Goal: Transaction & Acquisition: Purchase product/service

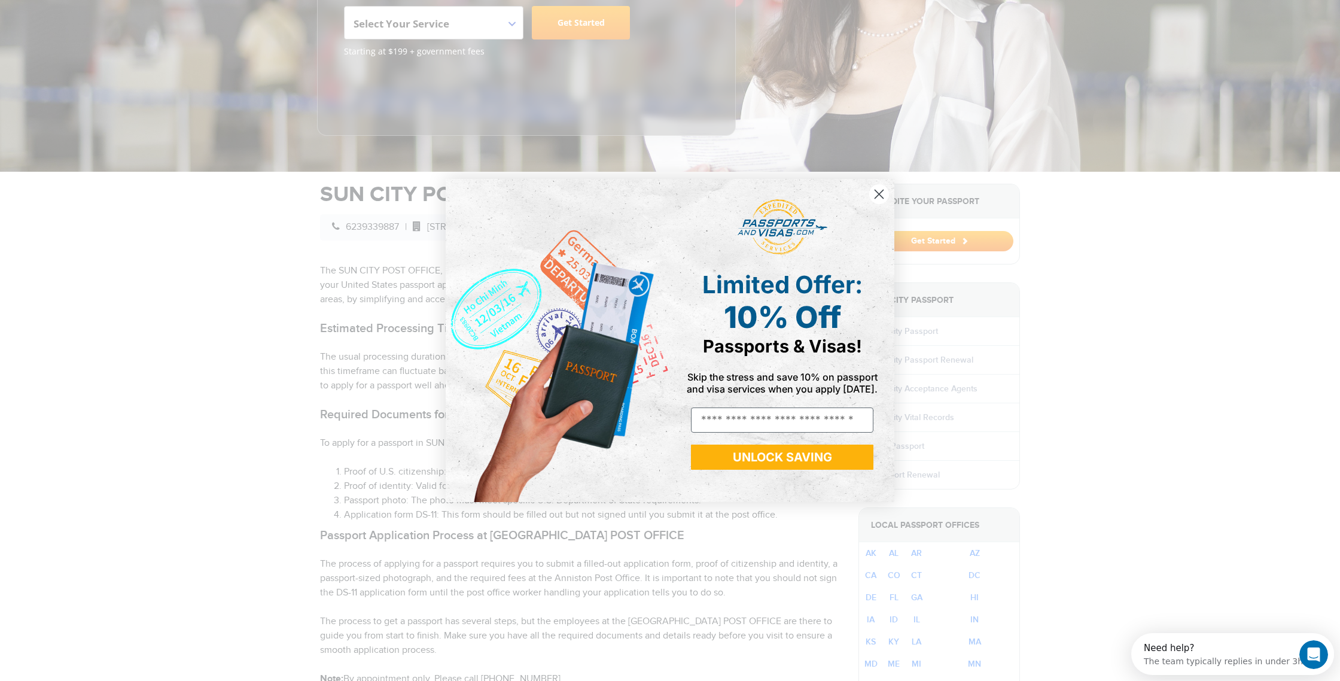
click at [881, 191] on icon "Close dialog" at bounding box center [879, 194] width 8 height 8
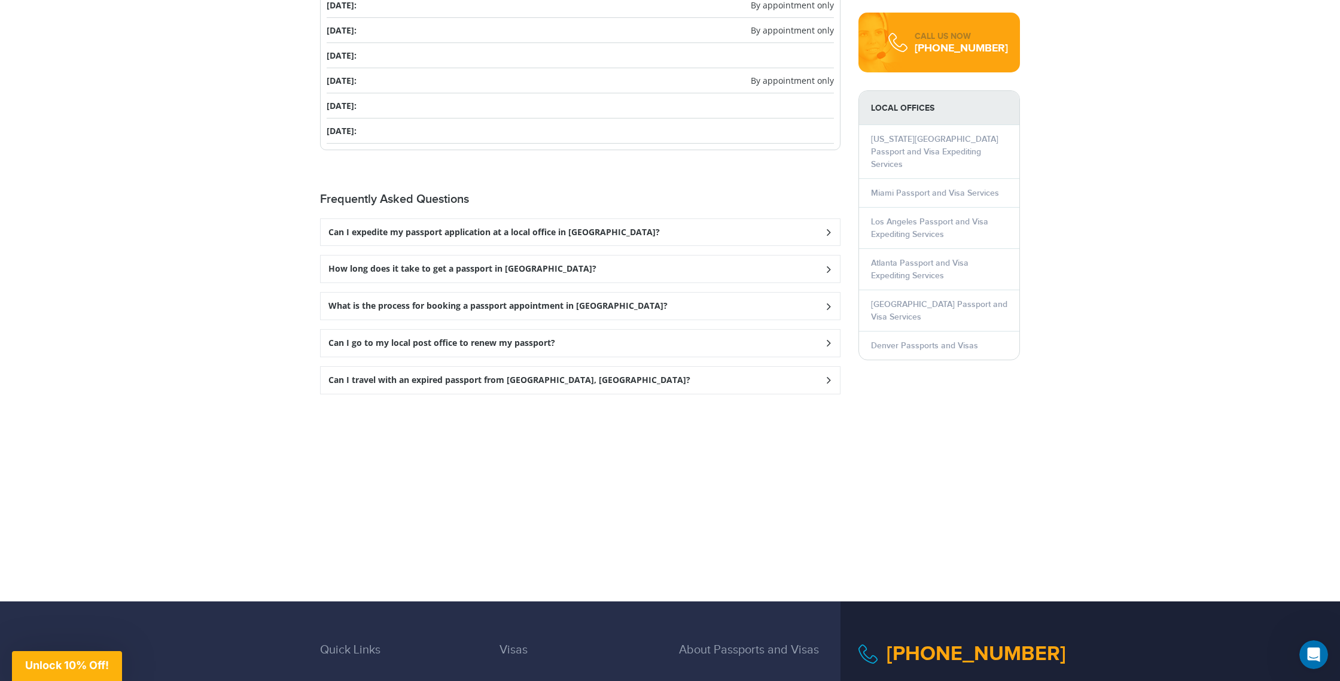
scroll to position [1531, 0]
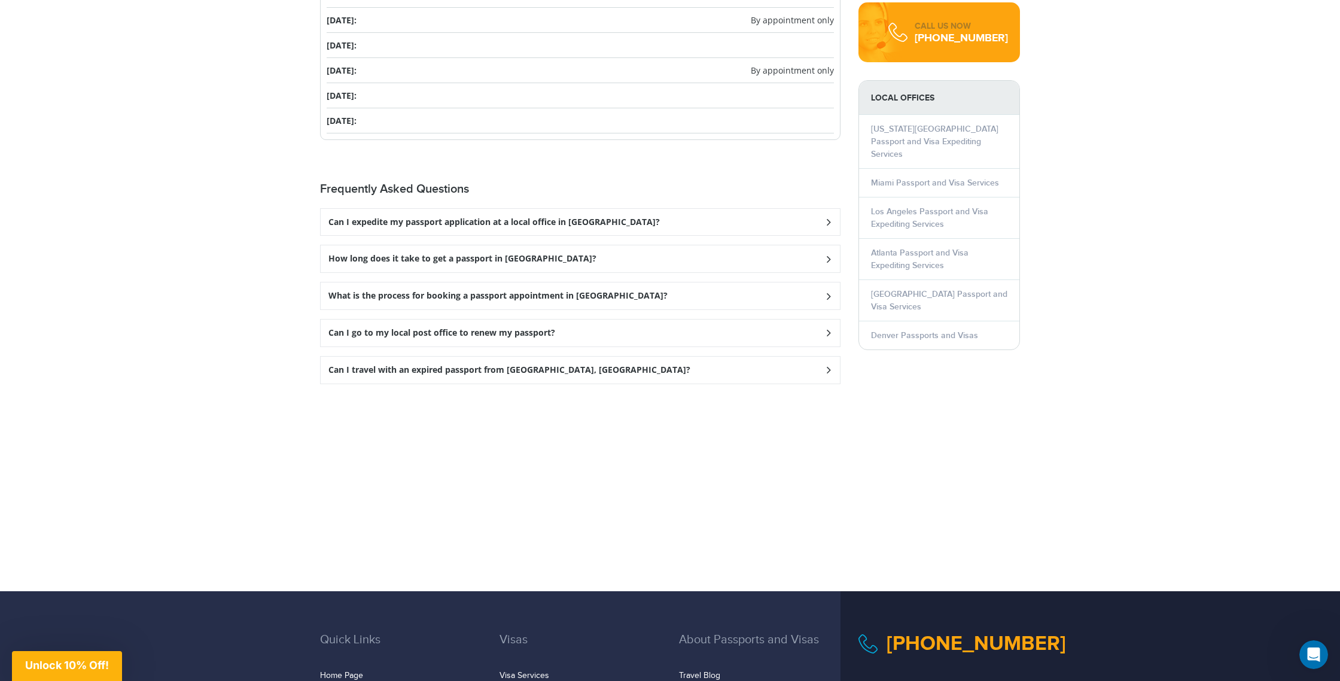
click at [520, 291] on h3 "What is the process for booking a passport appointment in Sun City?" at bounding box center [497, 296] width 339 height 10
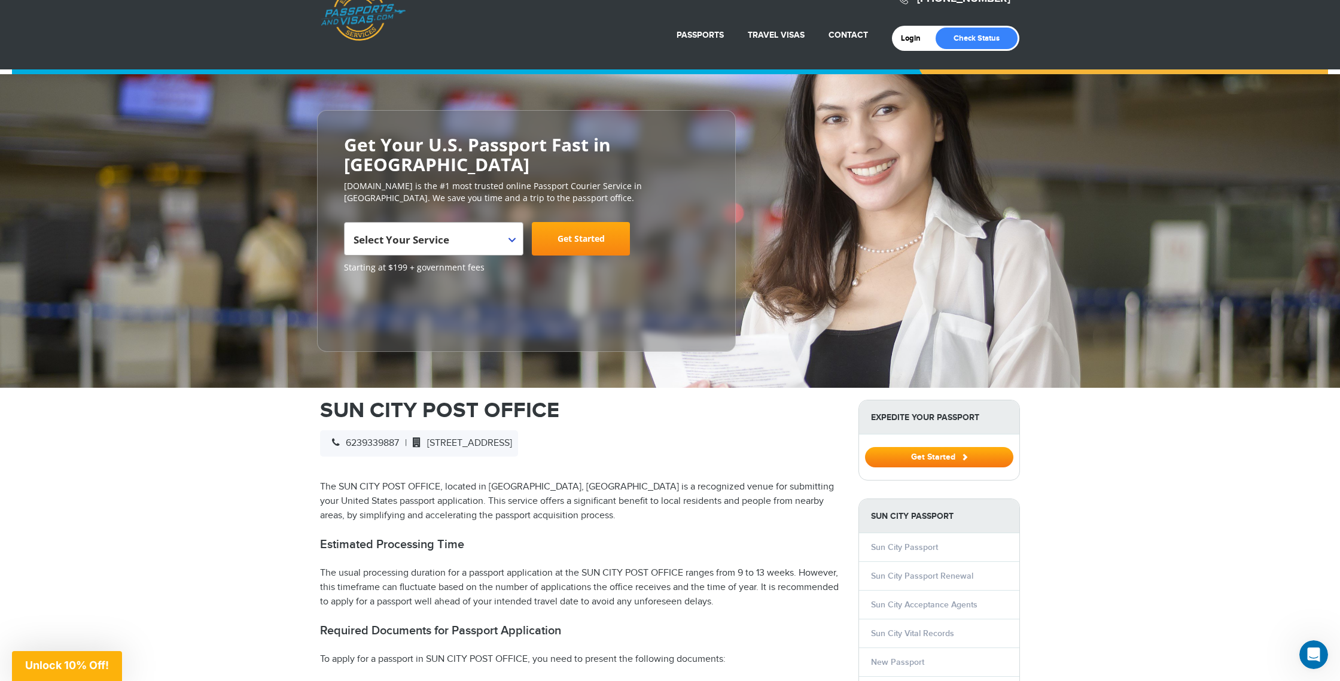
scroll to position [0, 0]
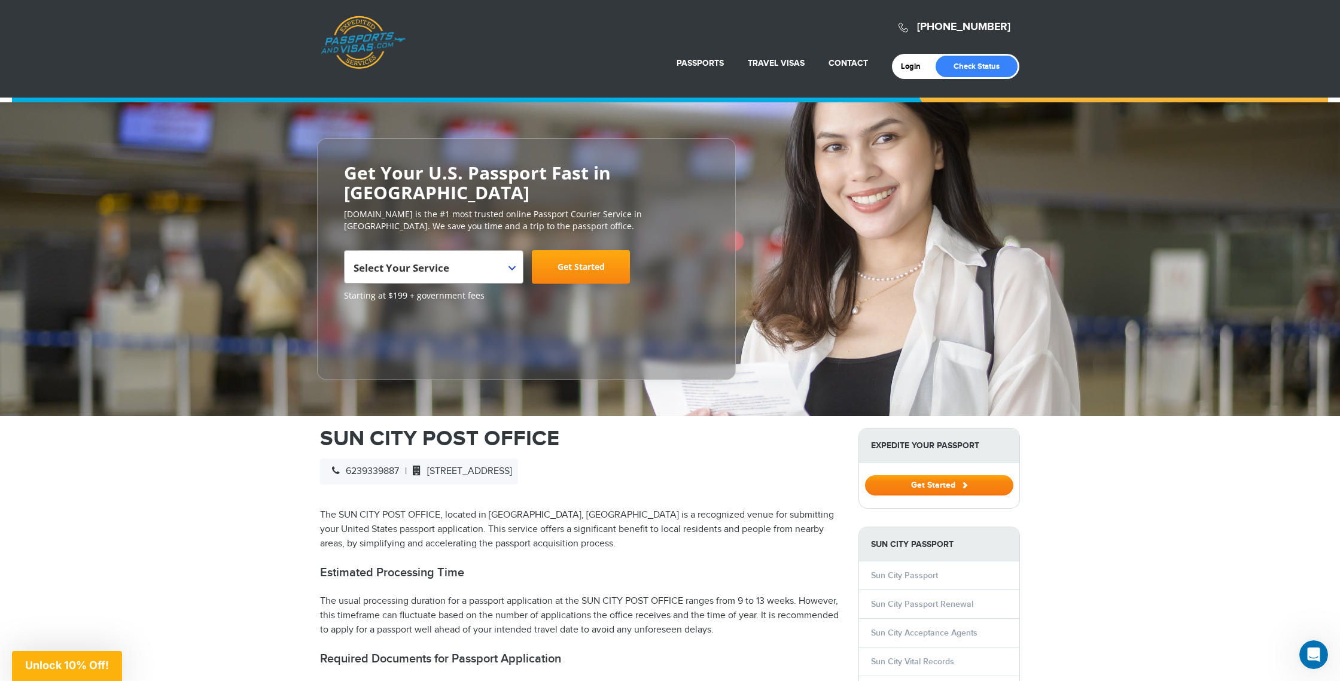
click at [940, 475] on button "Get Started" at bounding box center [939, 485] width 148 height 20
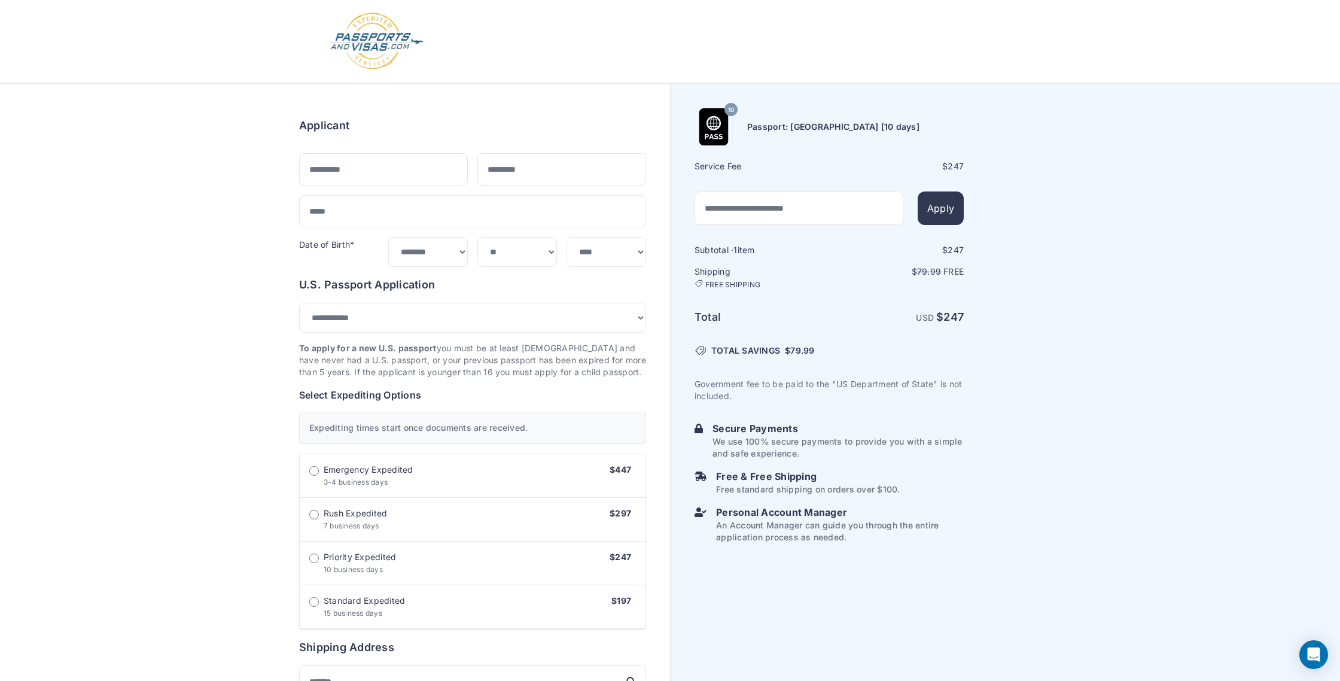
select select "***"
